Goal: Task Accomplishment & Management: Use online tool/utility

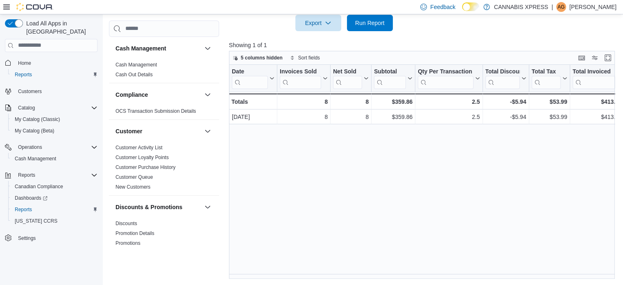
scroll to position [524, 0]
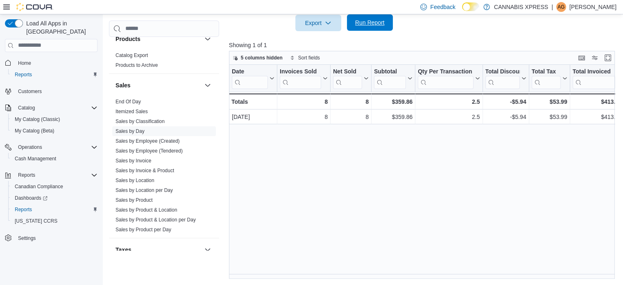
click at [366, 24] on span "Run Report" at bounding box center [369, 22] width 29 height 8
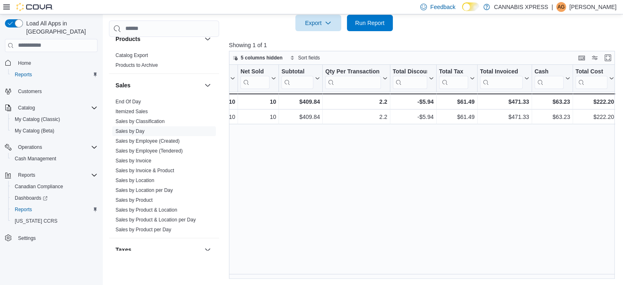
scroll to position [0, 0]
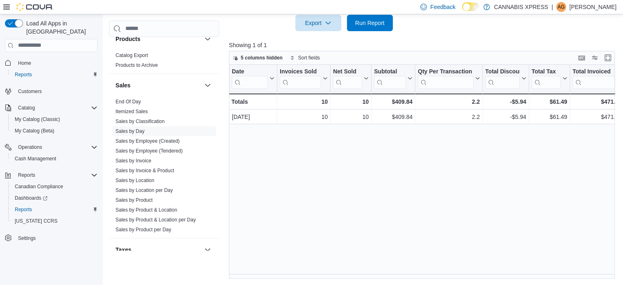
click at [275, 30] on div "Export Run Report" at bounding box center [311, 23] width 164 height 16
click at [371, 26] on span "Run Report" at bounding box center [370, 22] width 36 height 16
click at [362, 18] on span "Run Report" at bounding box center [370, 22] width 36 height 16
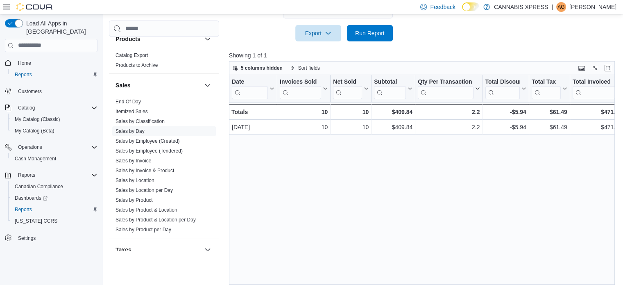
scroll to position [207, 0]
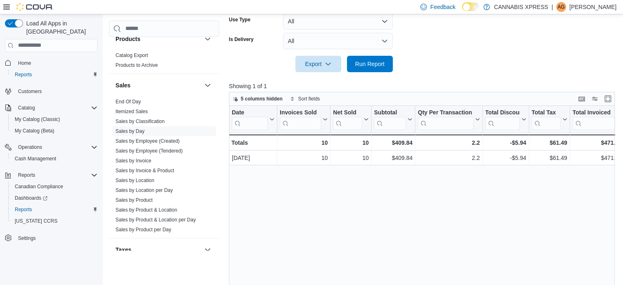
click at [325, 192] on div "Date Click to view column header actions Invoices Sold Click to view column hea…" at bounding box center [424, 213] width 390 height 214
click at [380, 67] on span "Run Report" at bounding box center [369, 63] width 29 height 8
click at [380, 65] on span "Run Report" at bounding box center [369, 63] width 29 height 8
drag, startPoint x: 367, startPoint y: 65, endPoint x: 362, endPoint y: 119, distance: 53.9
click at [367, 65] on span "Run Report" at bounding box center [369, 64] width 29 height 8
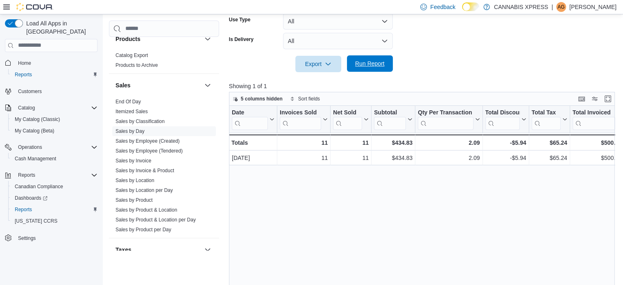
click at [369, 67] on span "Run Report" at bounding box center [369, 63] width 29 height 8
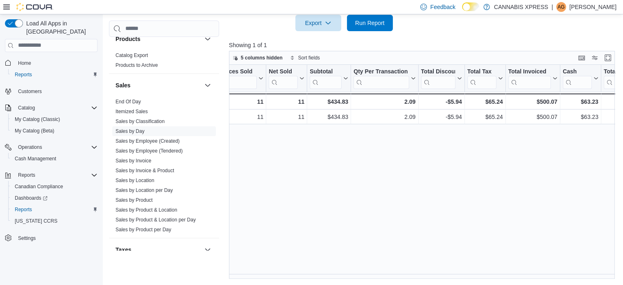
scroll to position [0, 66]
click at [375, 25] on span "Run Report" at bounding box center [369, 22] width 29 height 8
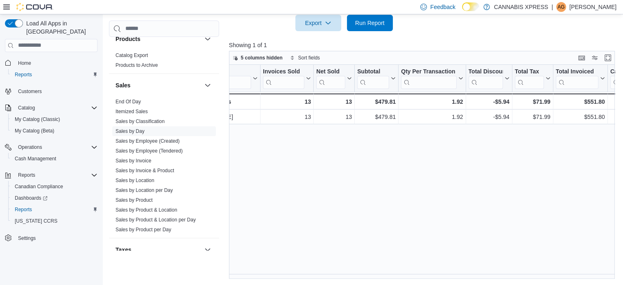
scroll to position [0, 0]
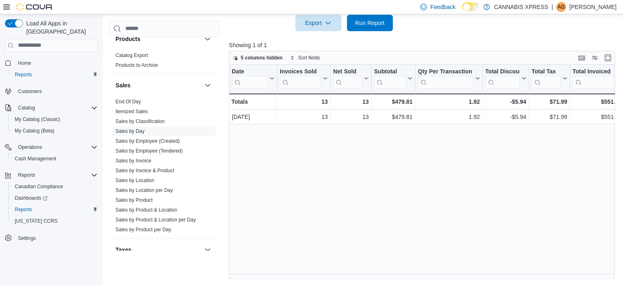
click at [303, 155] on div "Date Click to view column header actions Invoices Sold Click to view column hea…" at bounding box center [424, 172] width 390 height 214
